Goal: Navigation & Orientation: Go to known website

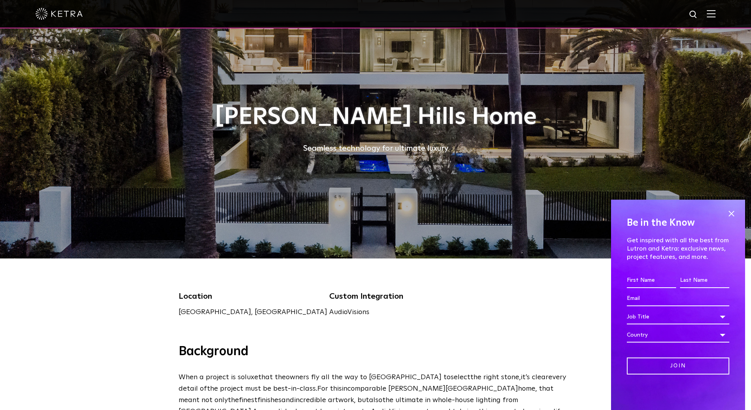
click at [329, 314] on link "AudioVisions" at bounding box center [349, 311] width 40 height 7
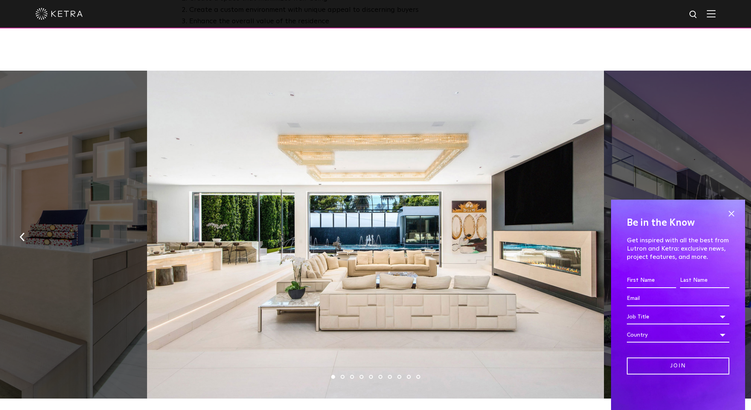
scroll to position [473, 0]
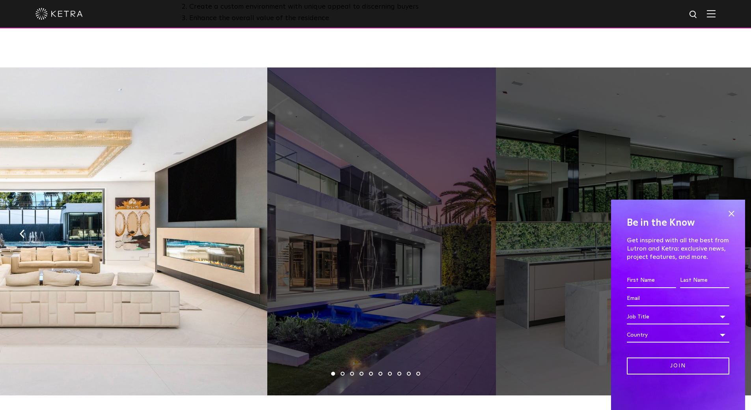
drag, startPoint x: 531, startPoint y: 263, endPoint x: 194, endPoint y: 292, distance: 337.7
click at [194, 292] on div at bounding box center [39, 231] width 458 height 328
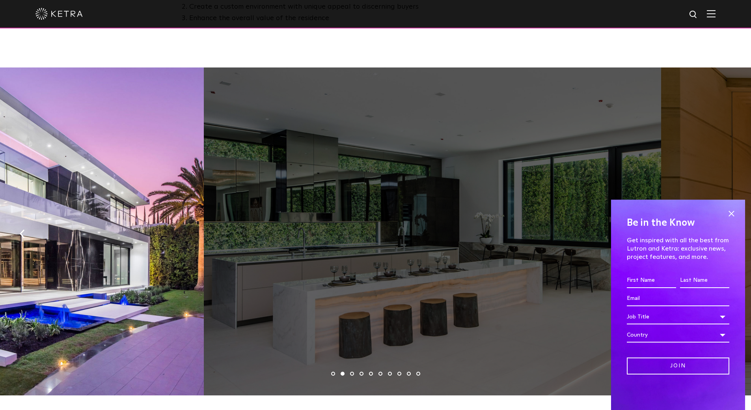
drag, startPoint x: 432, startPoint y: 271, endPoint x: 146, endPoint y: 288, distance: 286.5
click at [146, 288] on div at bounding box center [89, 231] width 229 height 328
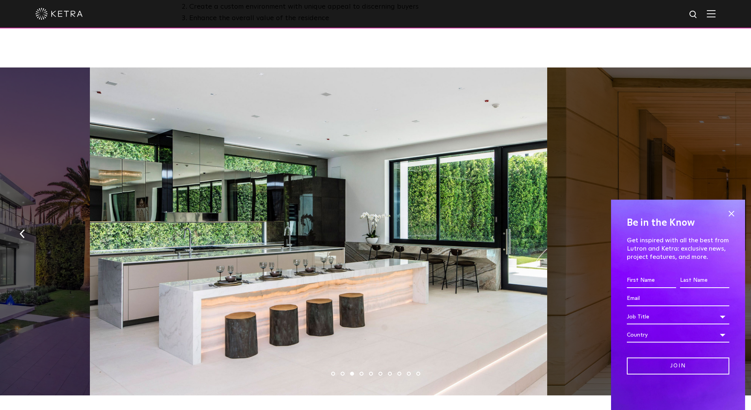
drag, startPoint x: 541, startPoint y: 302, endPoint x: 288, endPoint y: 326, distance: 254.4
click at [297, 326] on div at bounding box center [319, 231] width 458 height 328
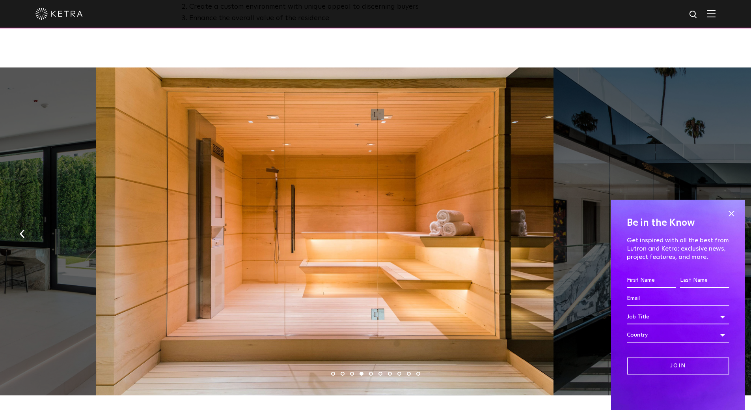
drag, startPoint x: 477, startPoint y: 297, endPoint x: 280, endPoint y: 313, distance: 197.8
click at [280, 313] on div at bounding box center [325, 231] width 458 height 328
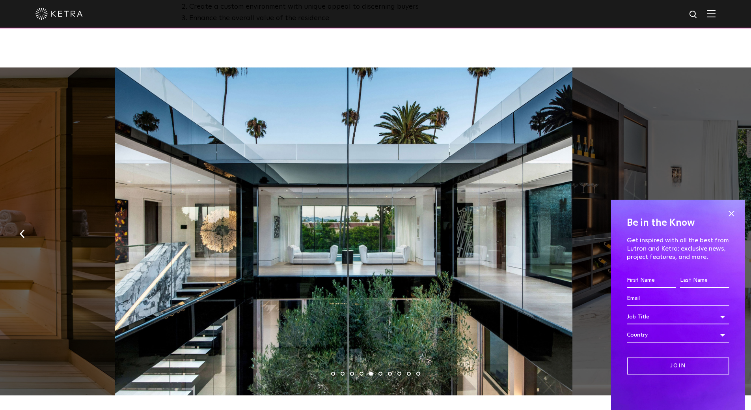
drag, startPoint x: 532, startPoint y: 256, endPoint x: 305, endPoint y: 274, distance: 227.9
click at [336, 273] on div at bounding box center [344, 231] width 458 height 328
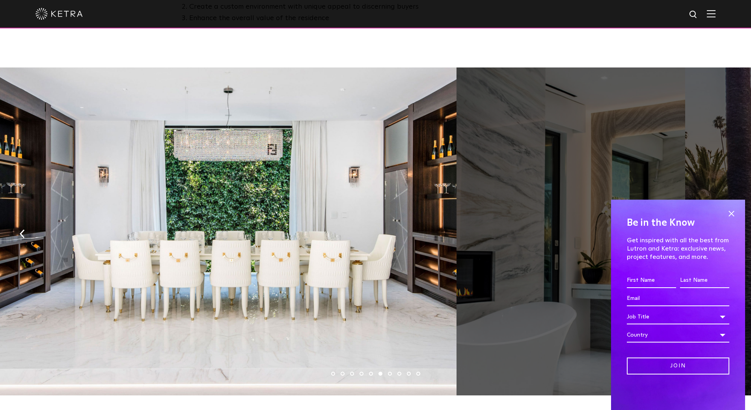
drag, startPoint x: 559, startPoint y: 246, endPoint x: 358, endPoint y: 264, distance: 202.0
click at [394, 264] on div at bounding box center [229, 231] width 458 height 328
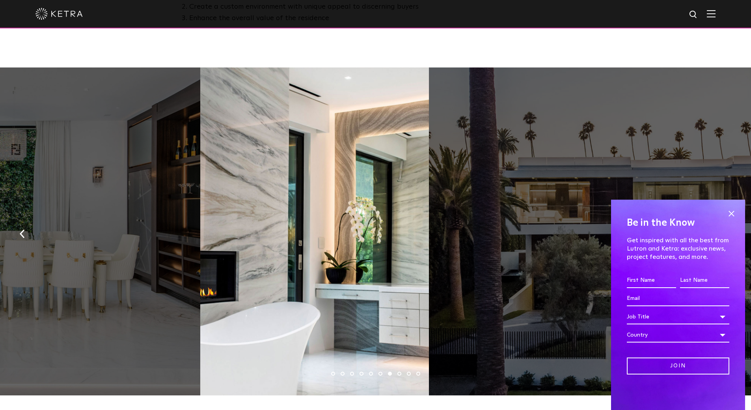
drag, startPoint x: 562, startPoint y: 300, endPoint x: 383, endPoint y: 306, distance: 178.4
click at [429, 306] on div at bounding box center [658, 231] width 458 height 328
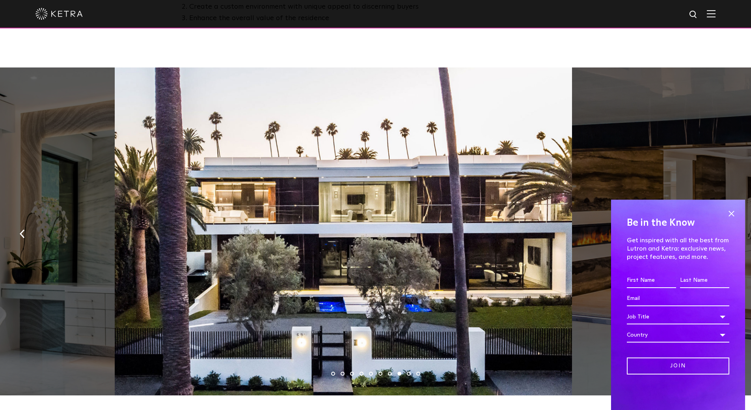
drag, startPoint x: 464, startPoint y: 247, endPoint x: 226, endPoint y: 247, distance: 237.9
click at [277, 250] on div at bounding box center [344, 231] width 458 height 328
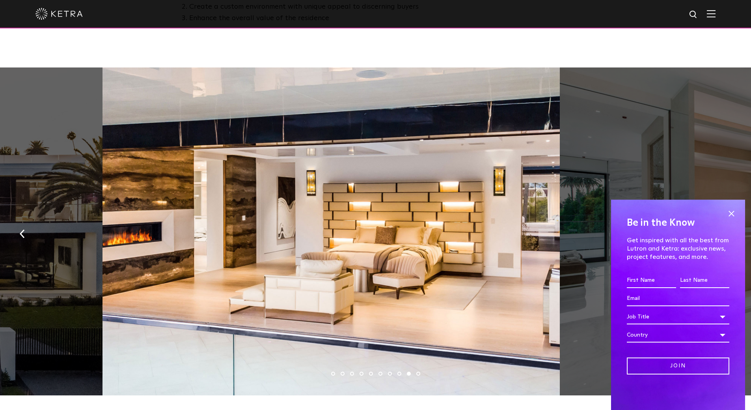
drag, startPoint x: 521, startPoint y: 289, endPoint x: 316, endPoint y: 267, distance: 207.1
click at [338, 271] on div at bounding box center [332, 231] width 458 height 328
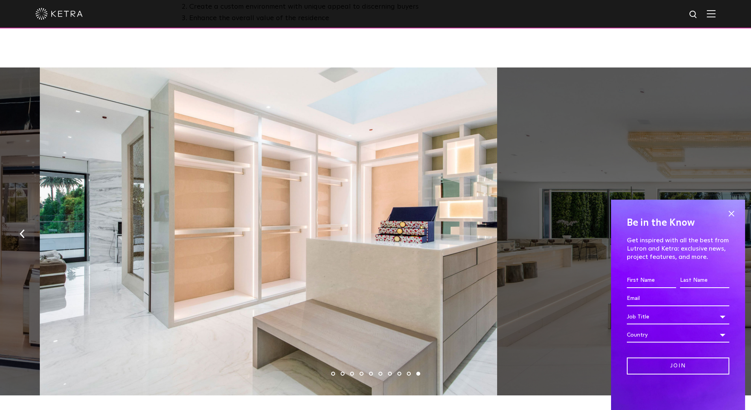
drag, startPoint x: 517, startPoint y: 277, endPoint x: 386, endPoint y: 280, distance: 131.4
click at [389, 281] on div at bounding box center [269, 231] width 458 height 328
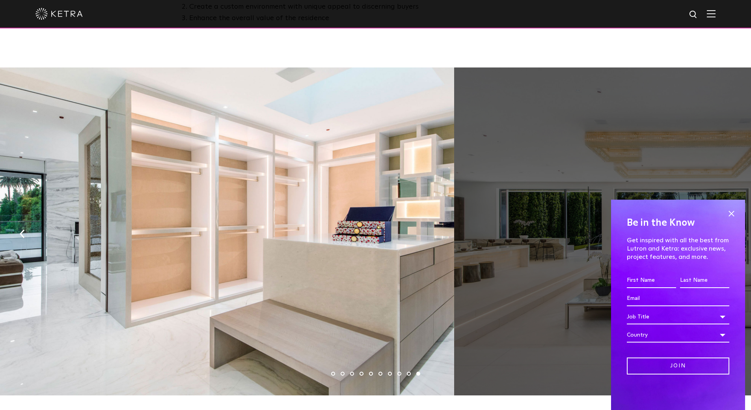
drag, startPoint x: 557, startPoint y: 261, endPoint x: 230, endPoint y: 249, distance: 327.2
click at [237, 249] on div at bounding box center [226, 231] width 458 height 328
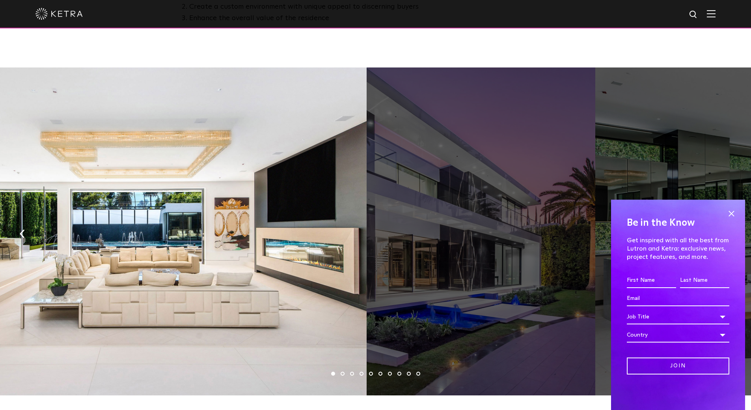
drag, startPoint x: 499, startPoint y: 272, endPoint x: 198, endPoint y: 257, distance: 301.8
click at [226, 262] on div at bounding box center [139, 231] width 458 height 328
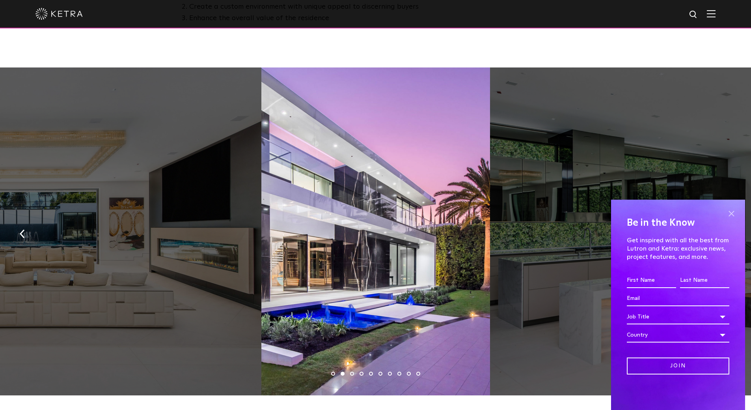
click at [735, 212] on span at bounding box center [732, 213] width 12 height 12
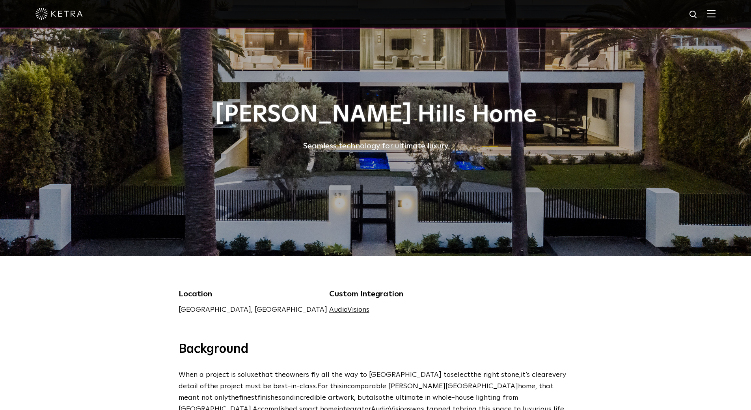
scroll to position [0, 0]
